Goal: Task Accomplishment & Management: Use online tool/utility

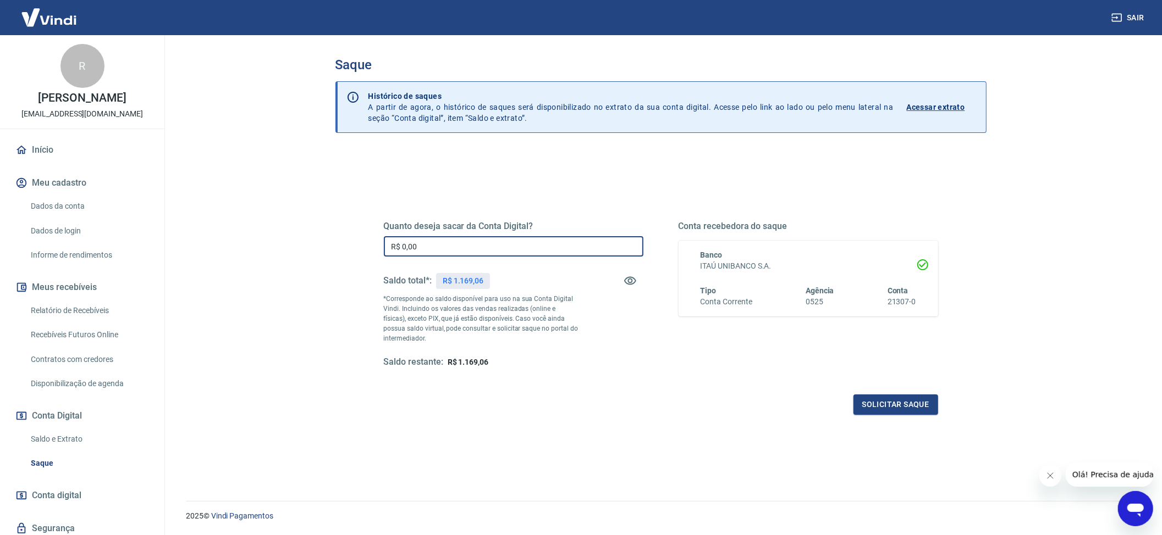
click at [438, 251] on input "R$ 0,00" at bounding box center [513, 246] width 259 height 20
type input "R$ 800,00"
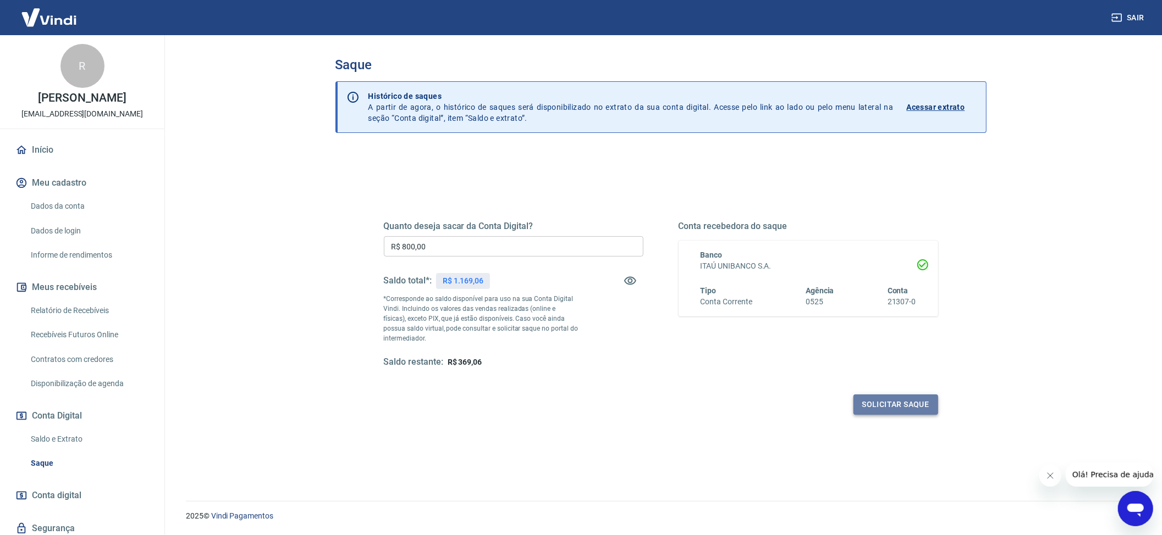
click at [926, 412] on button "Solicitar saque" at bounding box center [895, 405] width 85 height 20
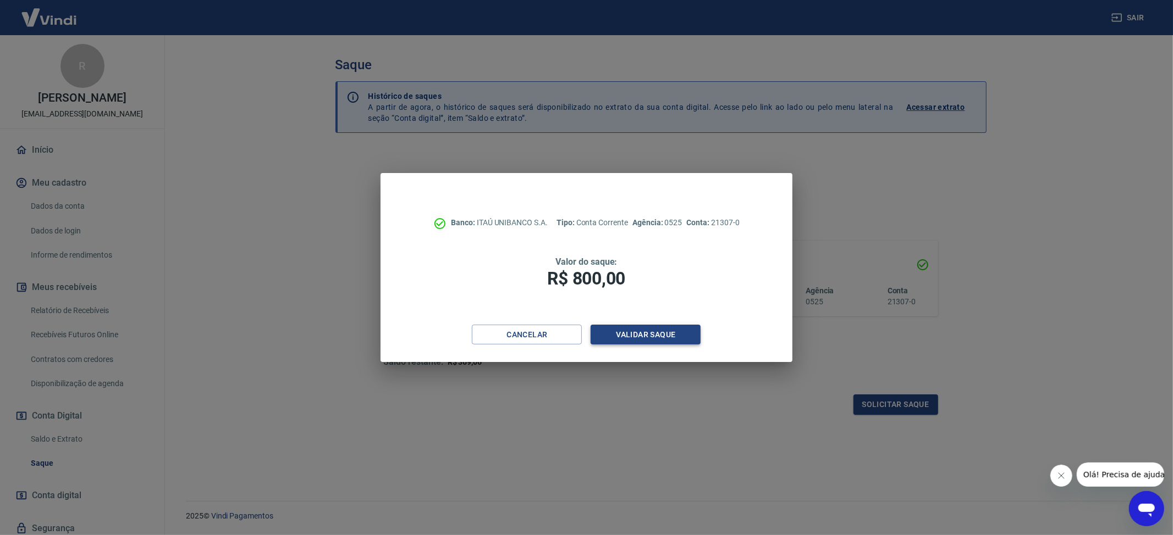
click at [655, 335] on button "Validar saque" at bounding box center [645, 335] width 110 height 20
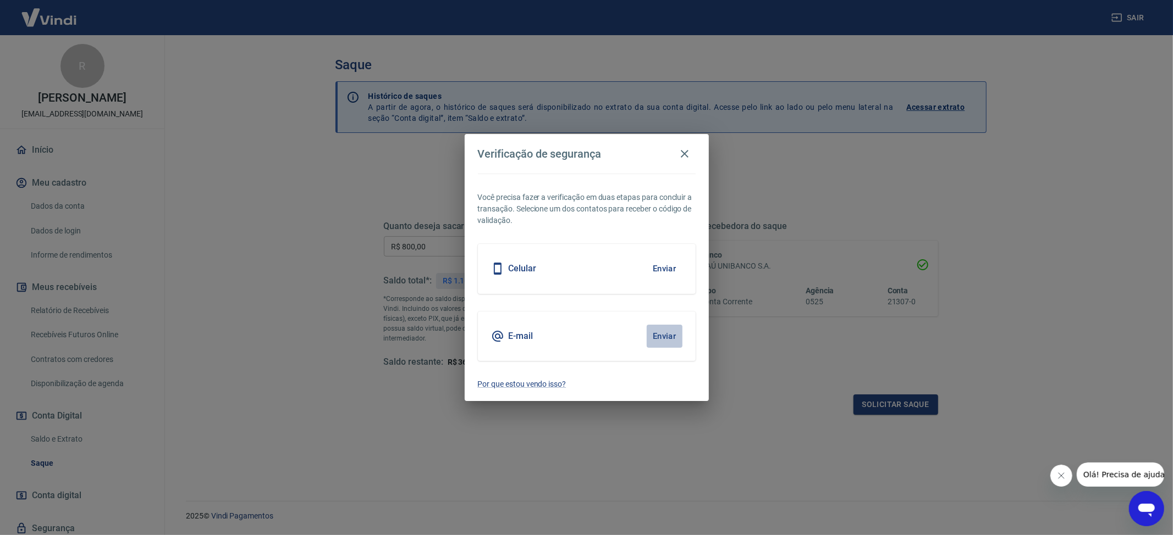
click at [671, 337] on button "Enviar" at bounding box center [664, 336] width 36 height 23
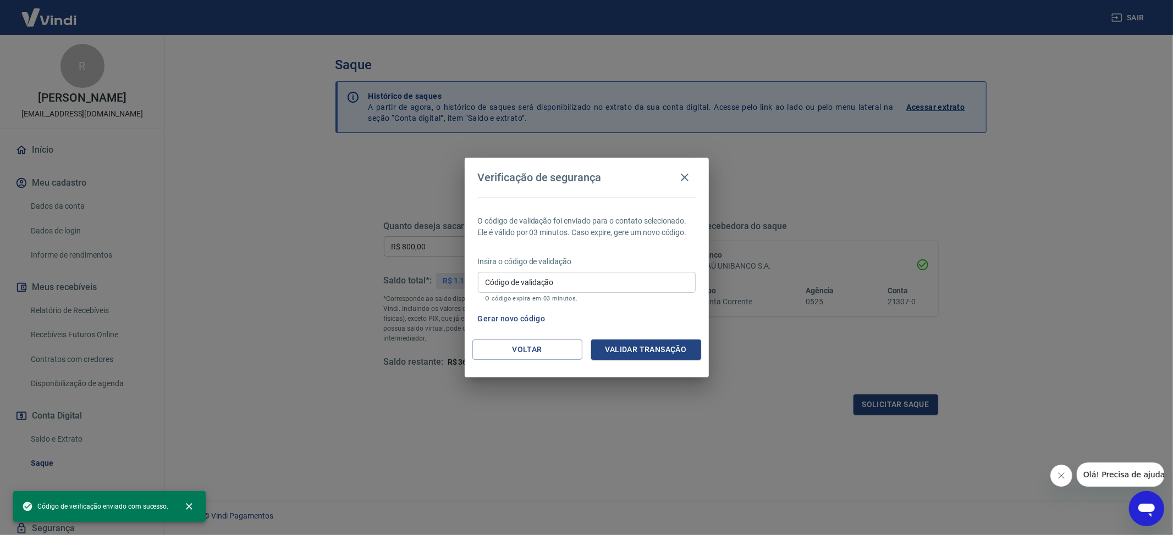
click at [579, 282] on input "Código de validação" at bounding box center [587, 282] width 218 height 20
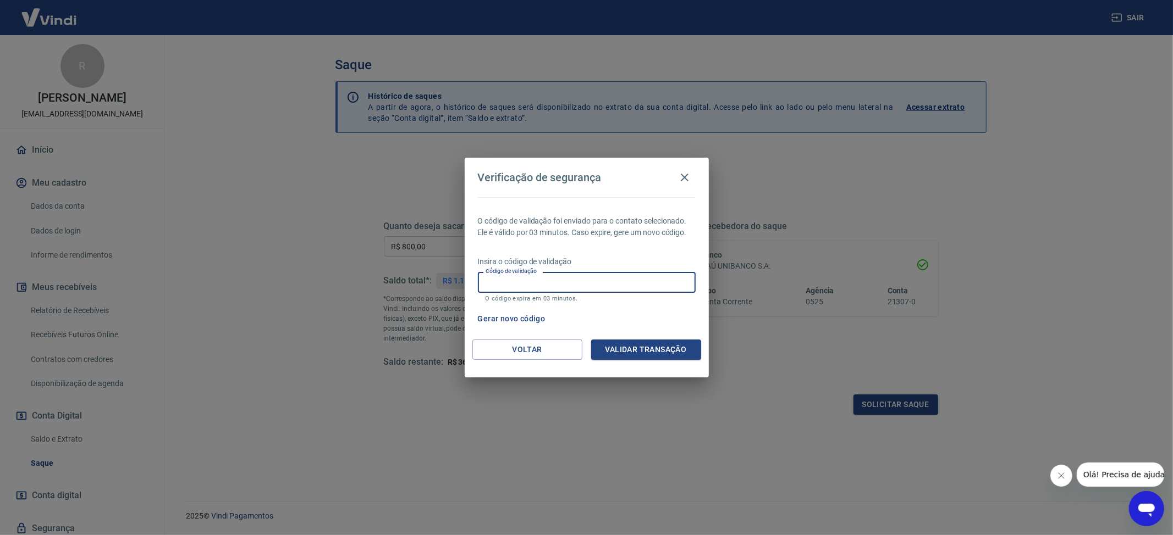
paste input "950655"
type input "950655"
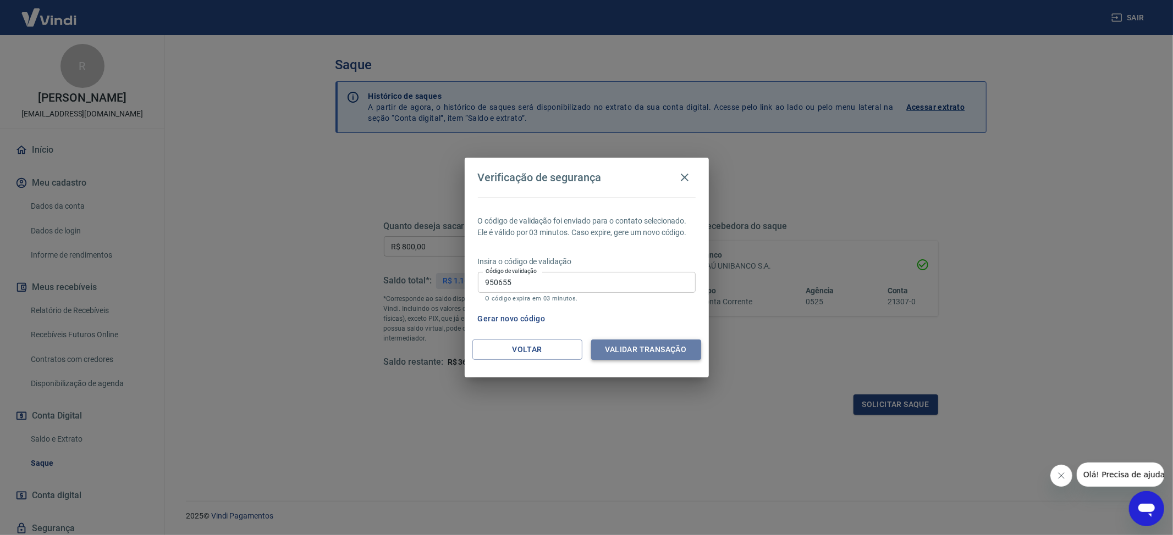
click at [682, 344] on button "Validar transação" at bounding box center [646, 350] width 110 height 20
